Goal: Information Seeking & Learning: Find specific fact

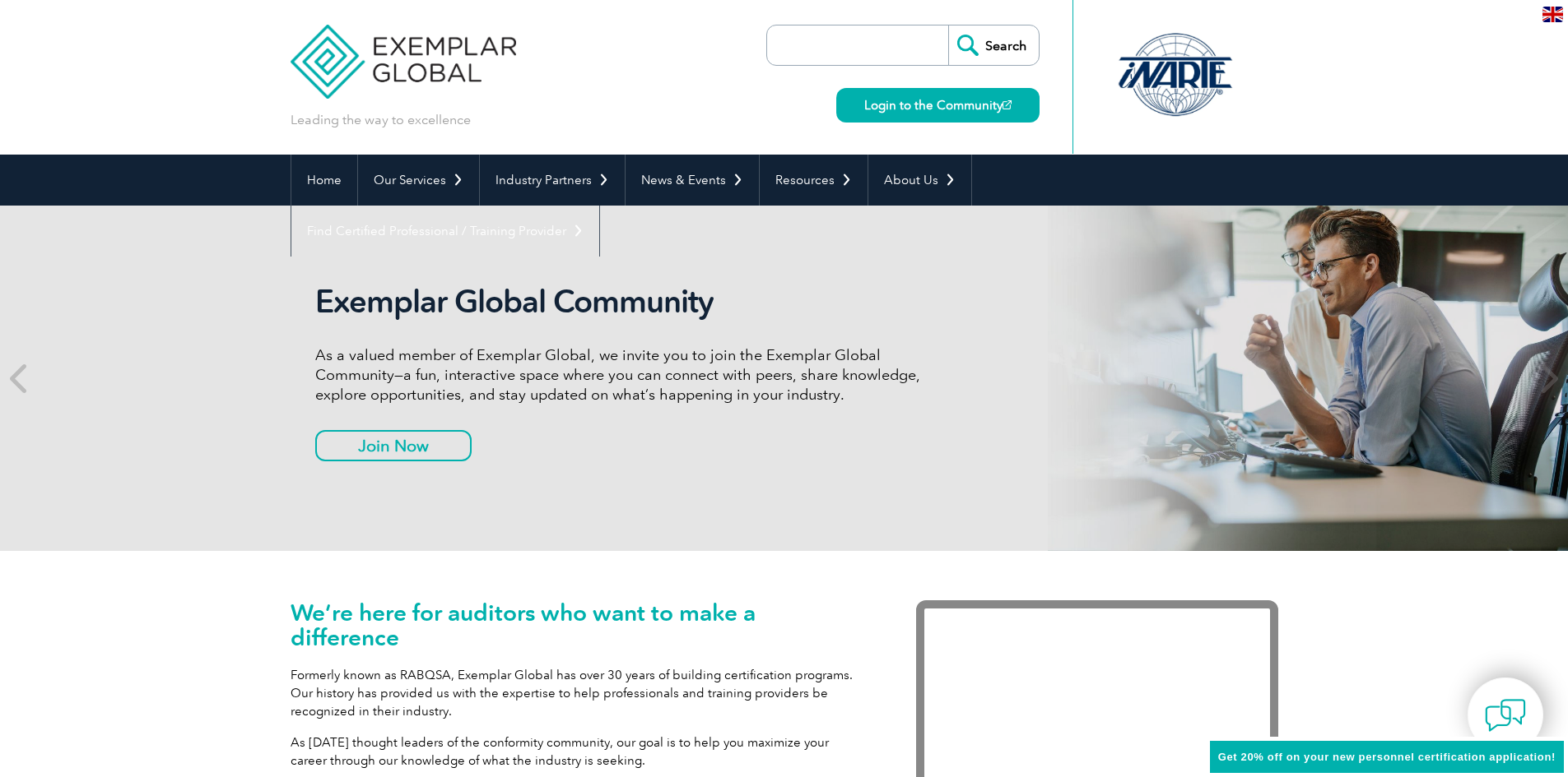
click at [789, 50] on input "search" at bounding box center [861, 45] width 172 height 40
click at [821, 57] on input "search" at bounding box center [861, 45] width 172 height 40
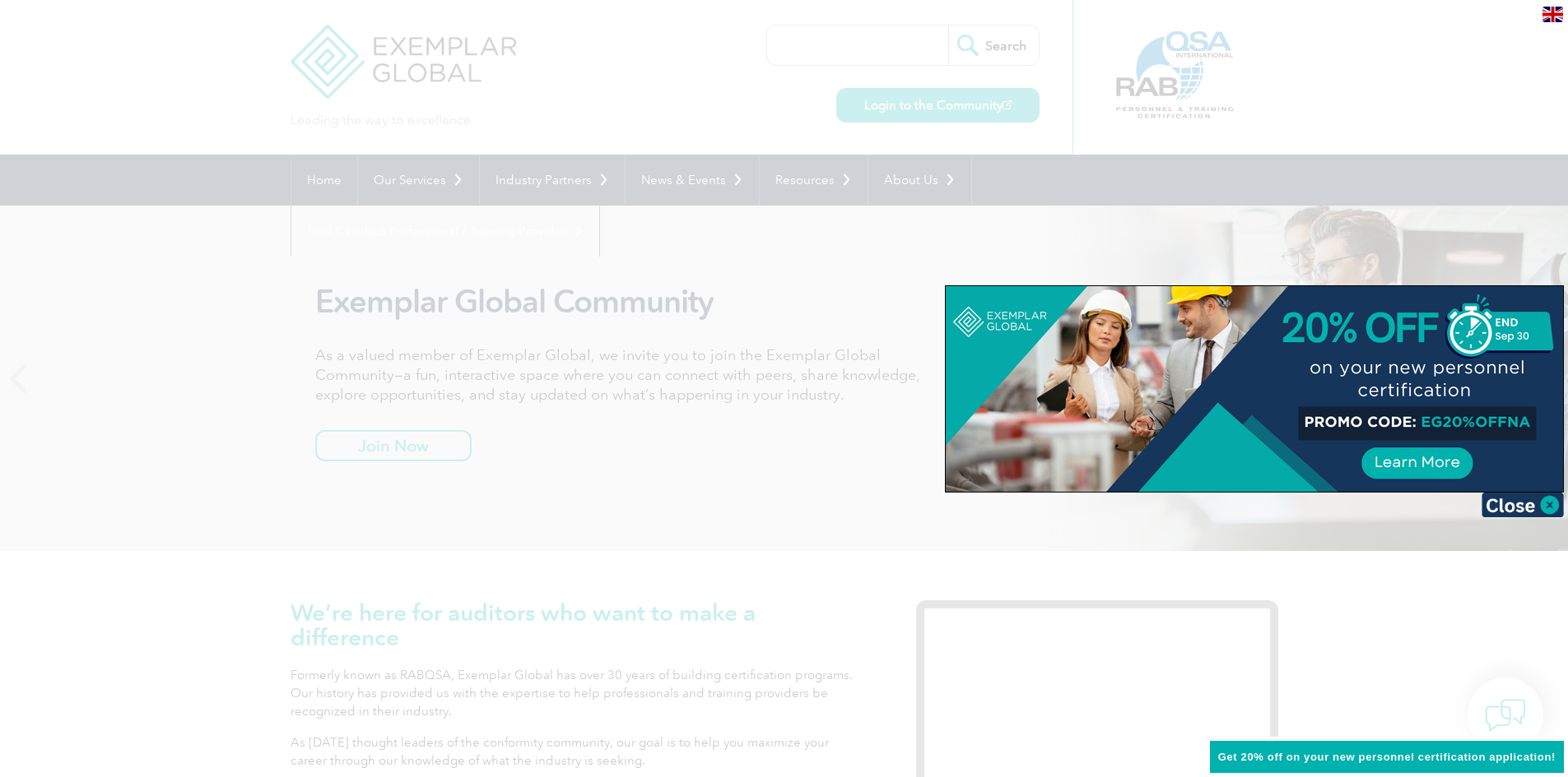
scroll to position [82, 0]
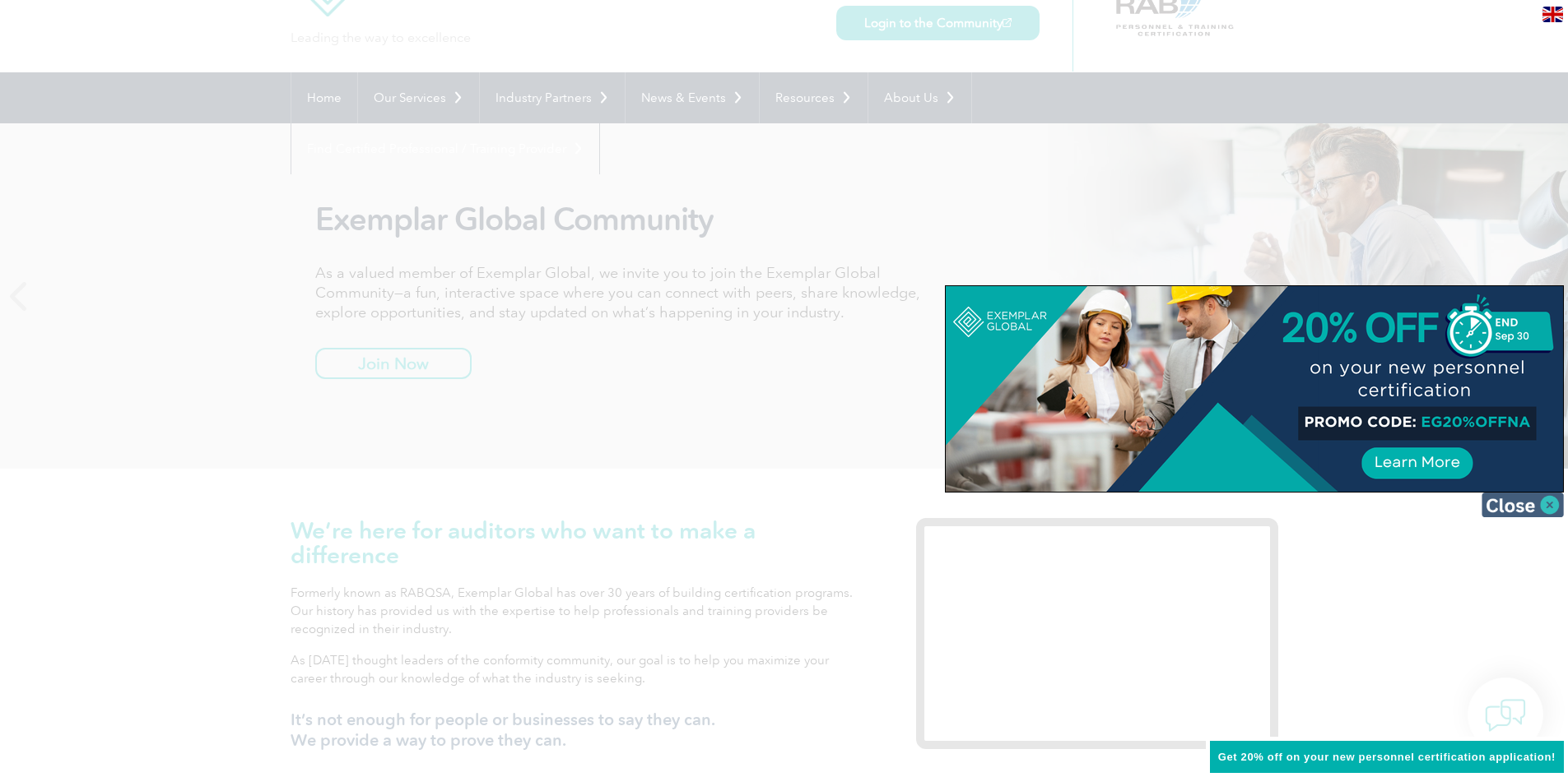
click at [1514, 502] on img at bounding box center [1522, 505] width 82 height 24
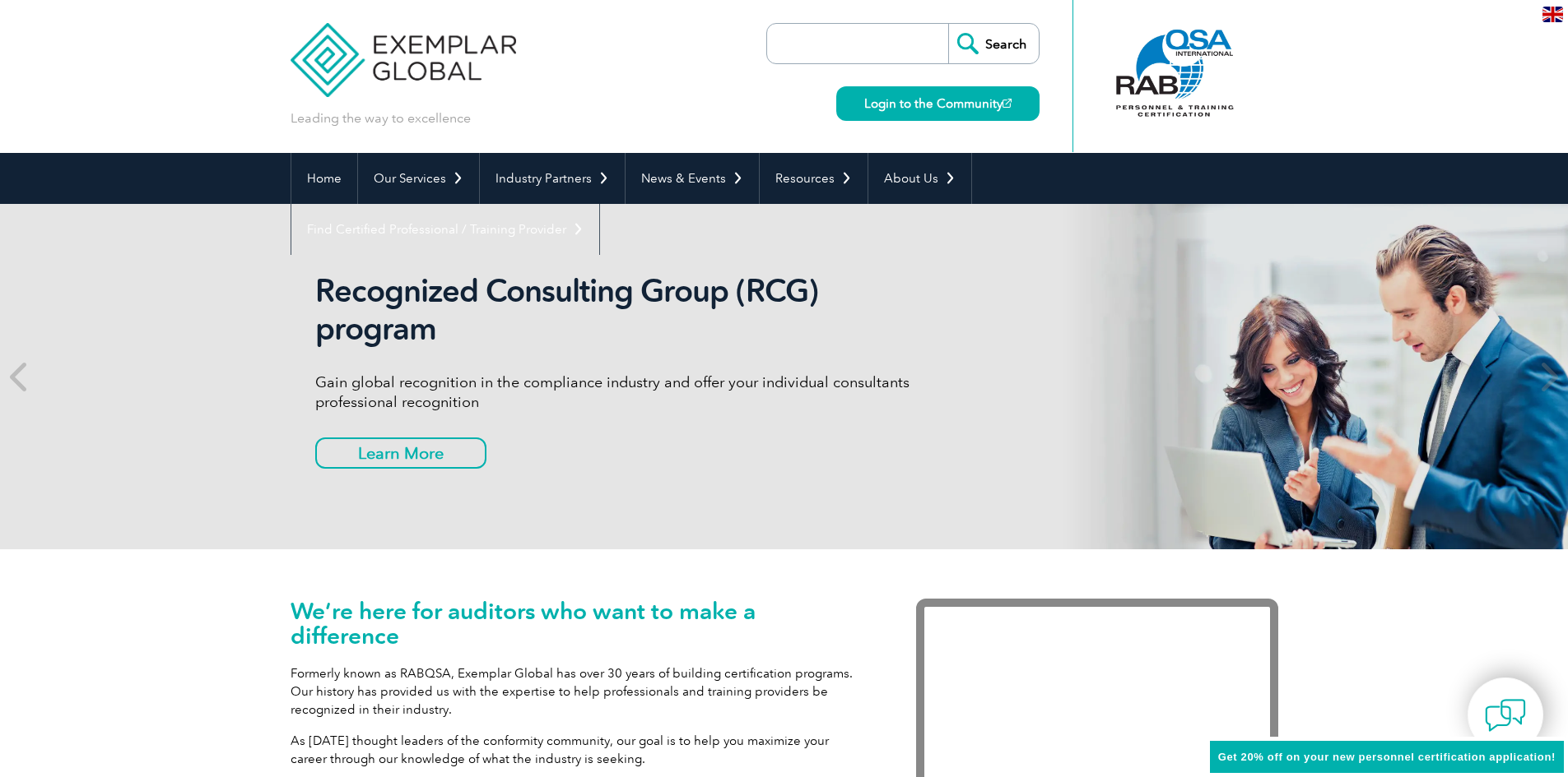
scroll to position [0, 0]
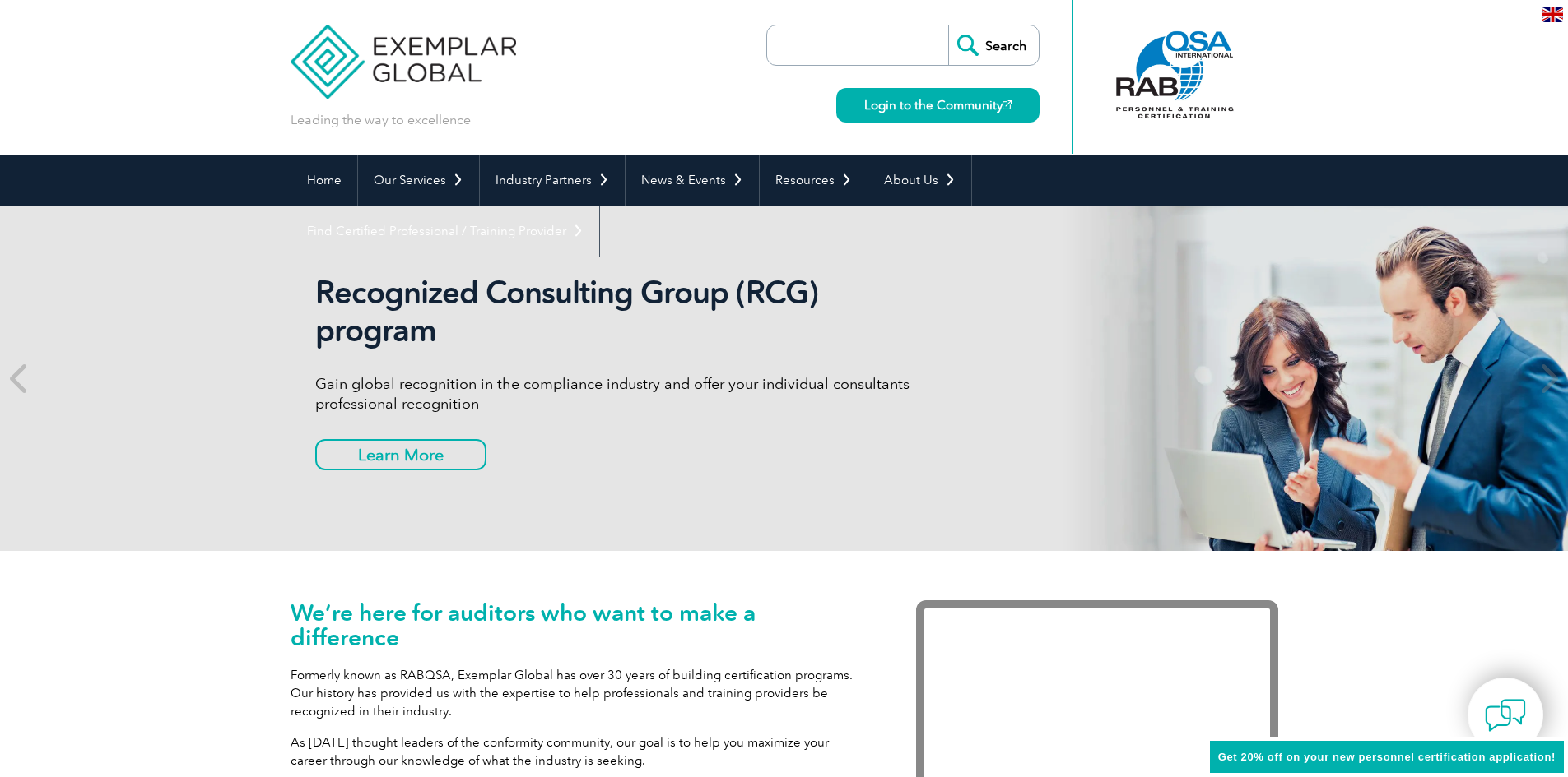
click at [851, 31] on input "search" at bounding box center [861, 45] width 172 height 40
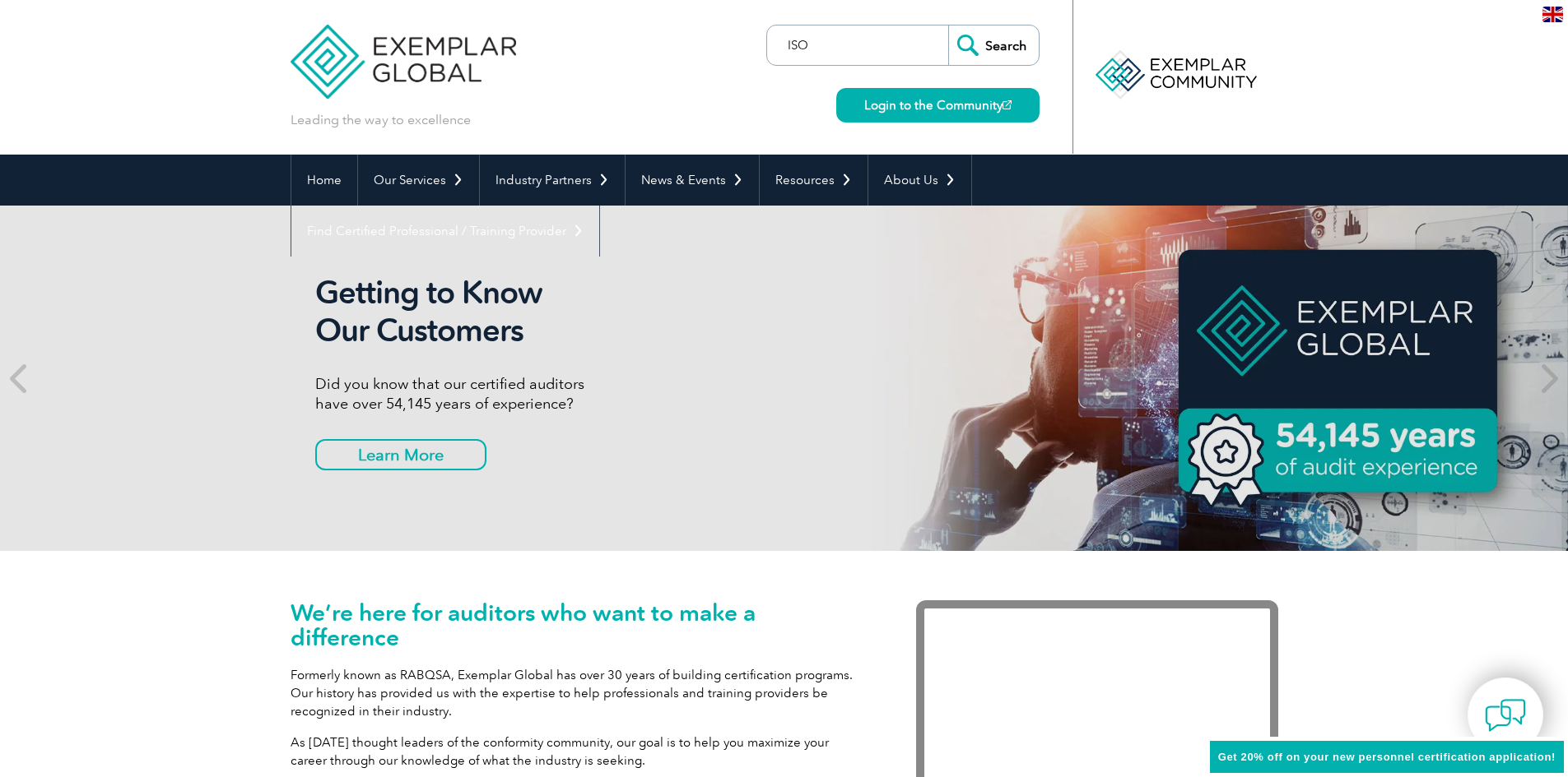
type input "ISO"
click at [948, 25] on input "Search" at bounding box center [993, 45] width 90 height 40
